Goal: Task Accomplishment & Management: Use online tool/utility

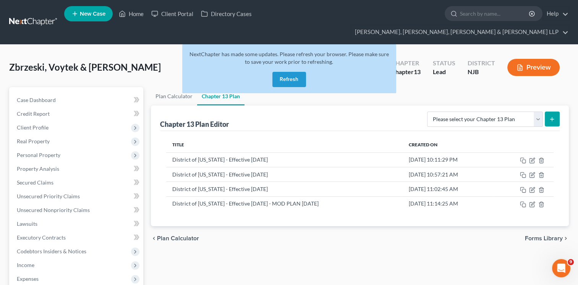
click at [282, 72] on button "Refresh" at bounding box center [289, 79] width 34 height 15
